Goal: Ask a question

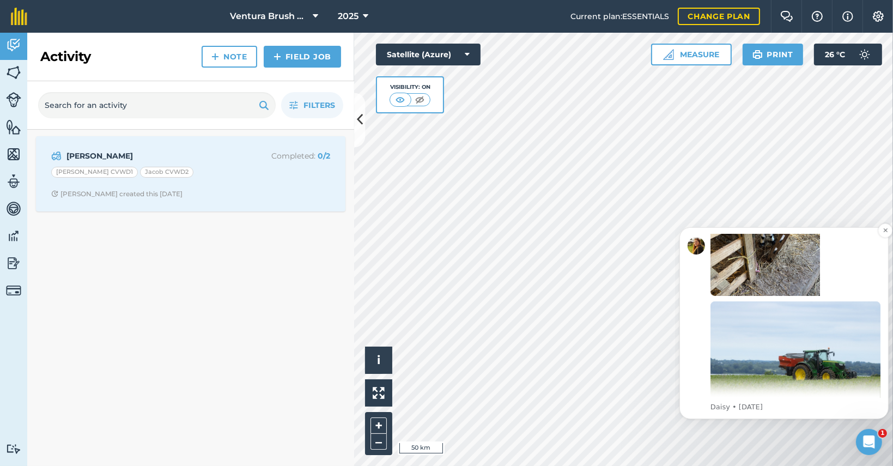
scroll to position [235, 0]
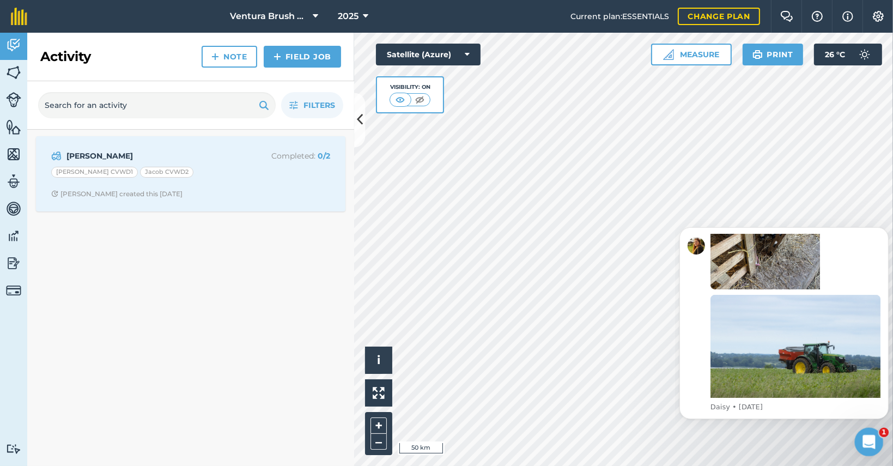
click at [862, 435] on icon "Open Intercom Messenger" at bounding box center [867, 440] width 18 height 18
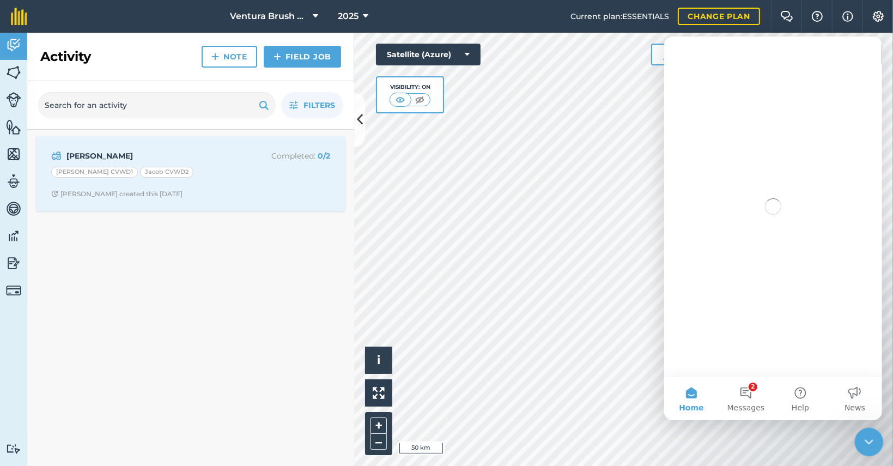
scroll to position [0, 0]
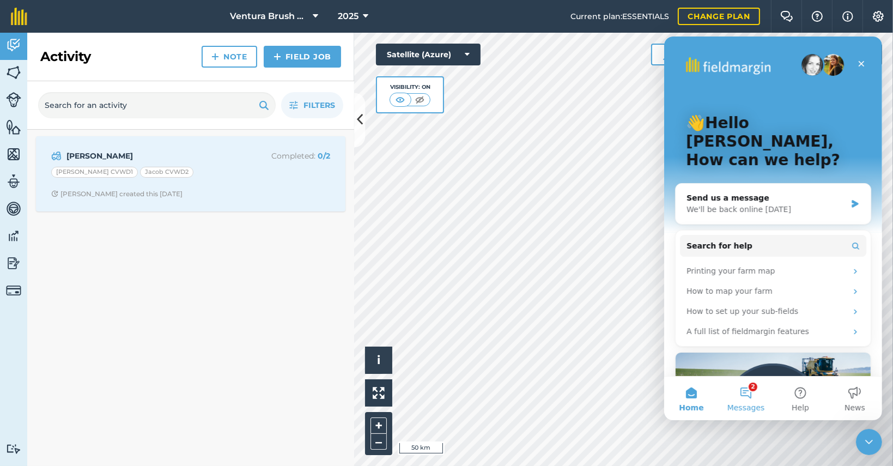
click at [750, 401] on button "2 Messages" at bounding box center [745, 398] width 54 height 44
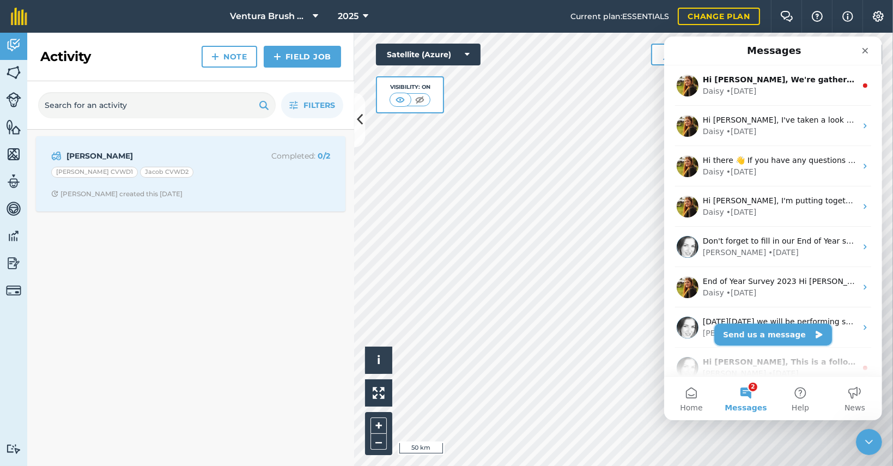
click at [792, 330] on button "Send us a message" at bounding box center [772, 334] width 118 height 22
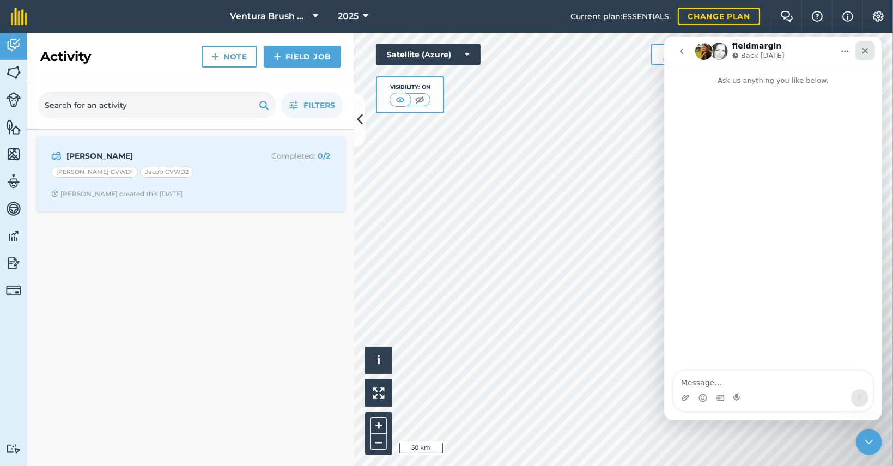
click at [860, 50] on icon "Close" at bounding box center [864, 50] width 9 height 9
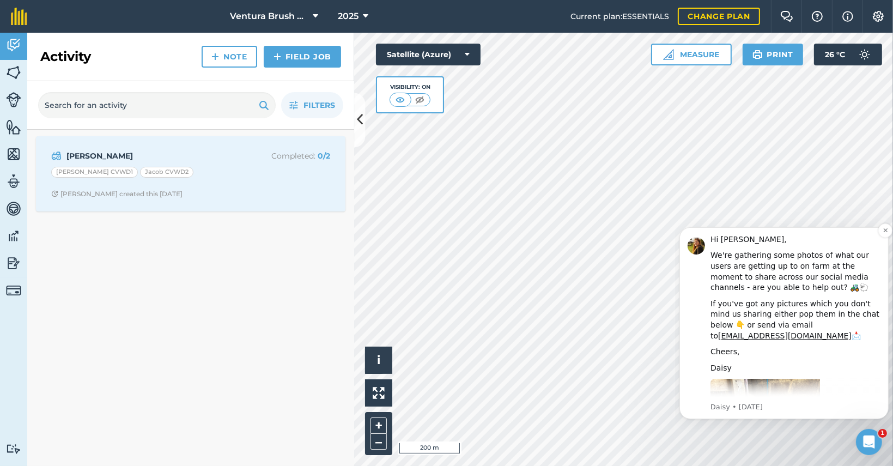
click at [802, 272] on div "We're gathering some photos of what our users are getting up to on farm at the …" at bounding box center [795, 270] width 170 height 42
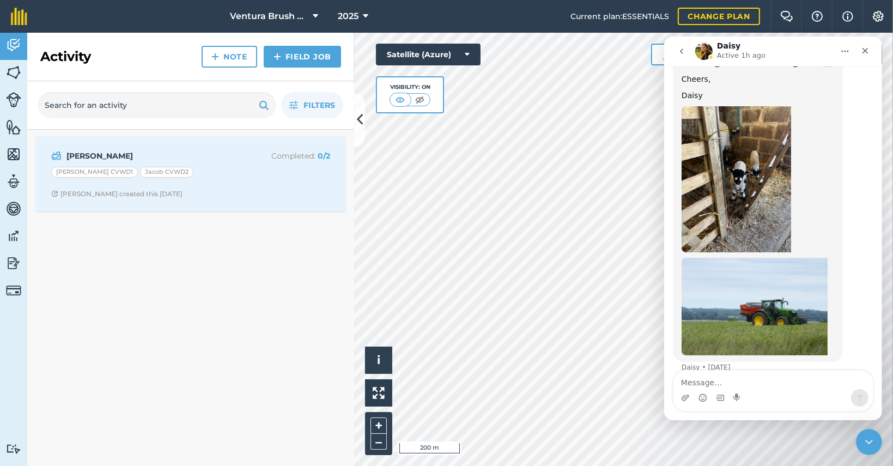
scroll to position [157, 0]
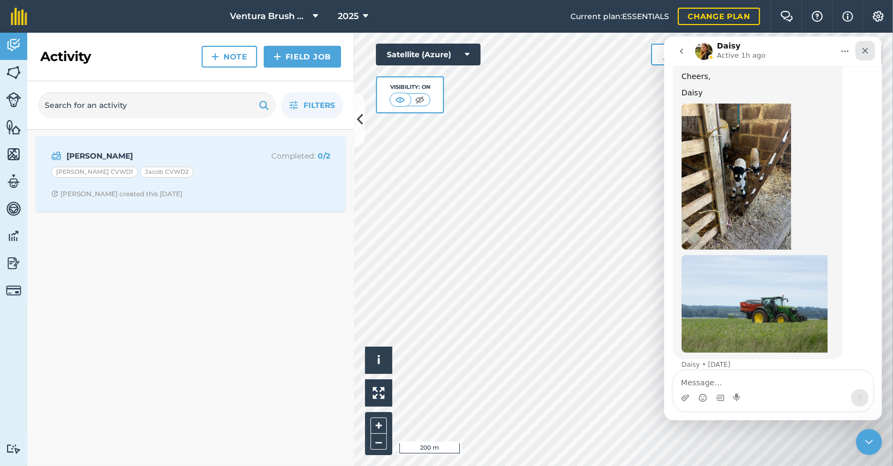
click at [855, 51] on div "Close" at bounding box center [865, 50] width 20 height 20
